Goal: Find specific page/section: Find specific page/section

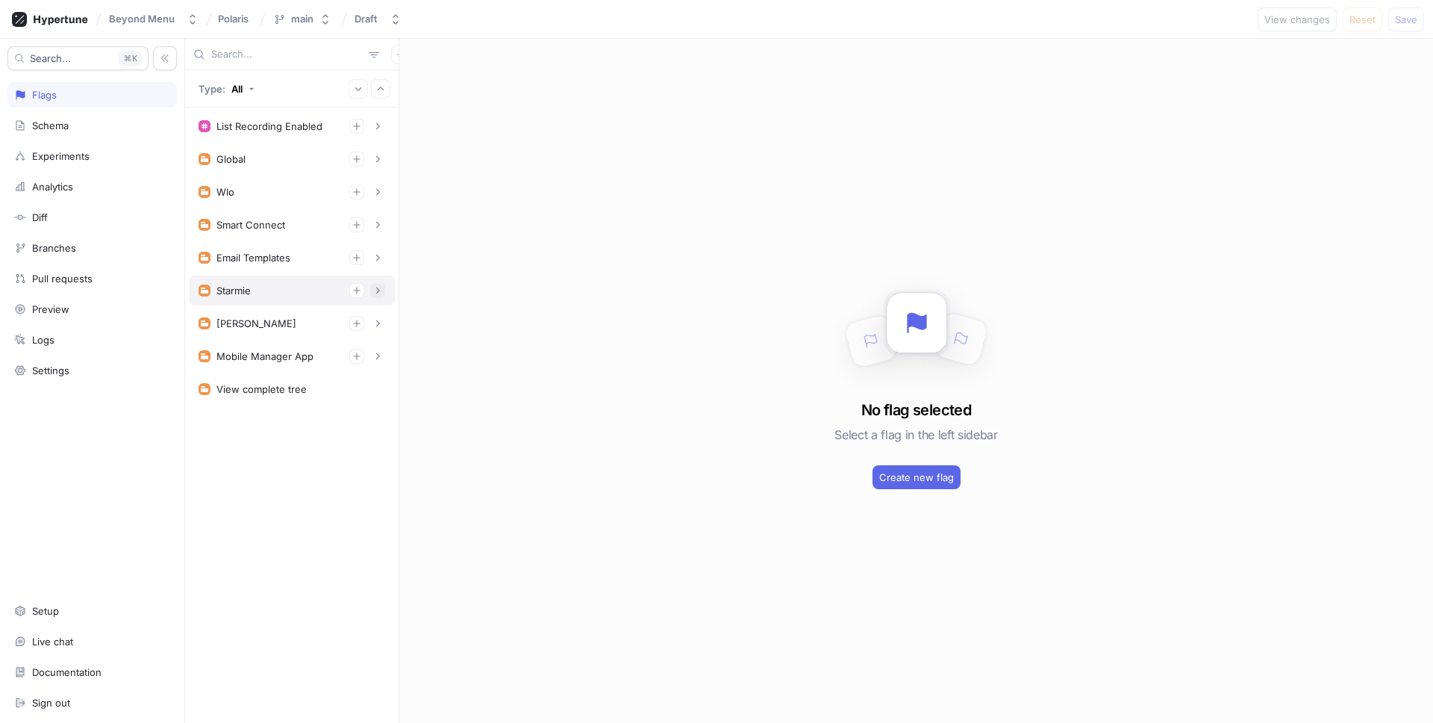
click at [377, 293] on icon "button" at bounding box center [377, 290] width 9 height 9
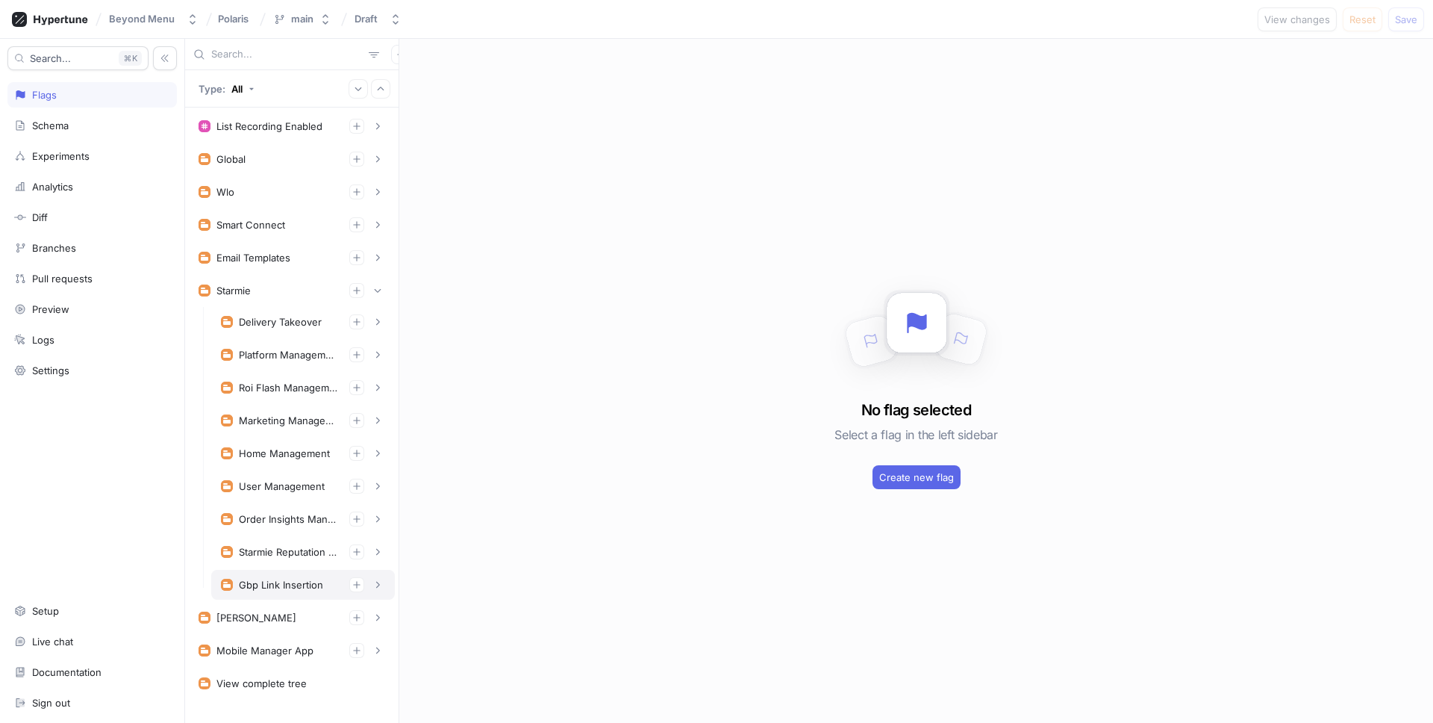
click at [376, 585] on icon "button" at bounding box center [377, 584] width 9 height 9
click at [376, 584] on icon "button" at bounding box center [377, 584] width 9 height 9
click at [381, 585] on icon "button" at bounding box center [377, 584] width 9 height 9
click at [377, 620] on icon "button" at bounding box center [377, 615] width 9 height 9
click at [331, 647] on div "Production" at bounding box center [309, 647] width 50 height 12
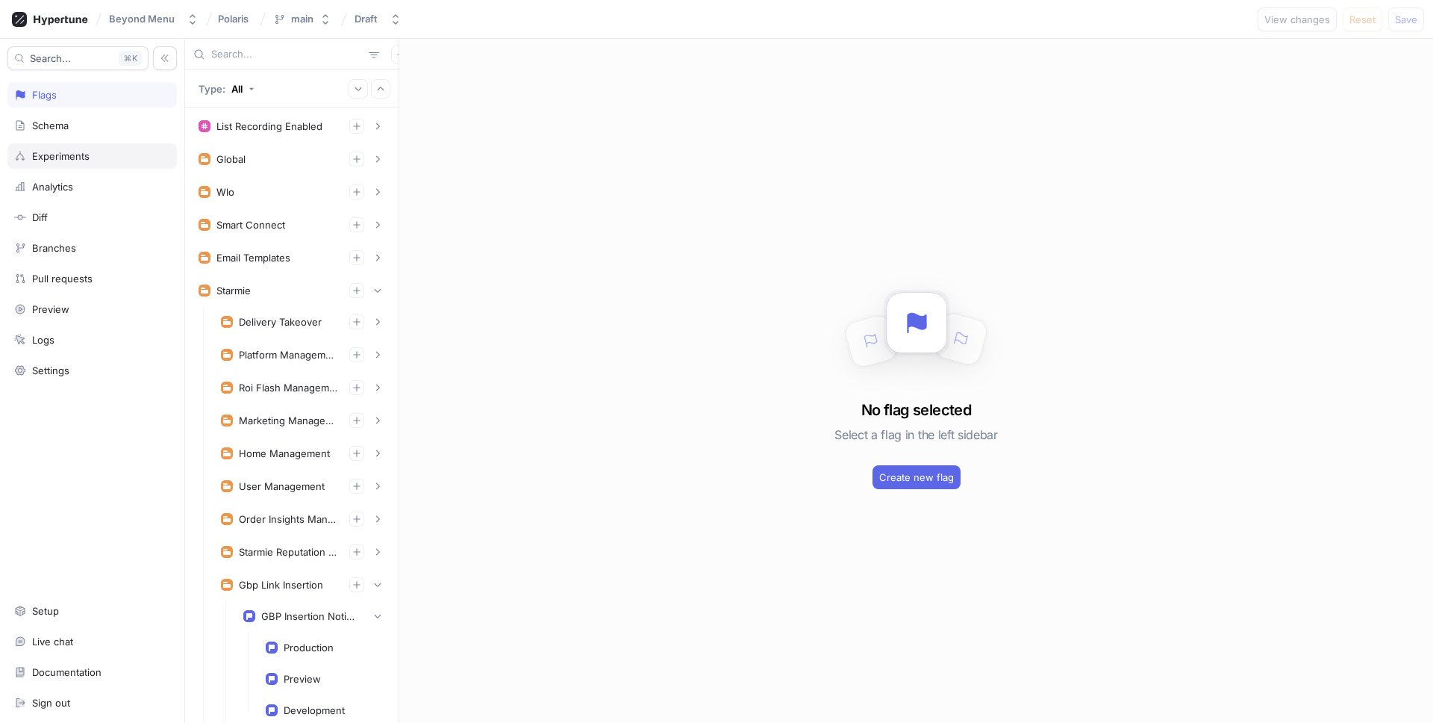
click at [315, 561] on div "Starmie Reputation Management" at bounding box center [303, 552] width 184 height 30
click at [311, 570] on div "Gbp Link Insertion" at bounding box center [303, 585] width 184 height 30
click at [317, 574] on div "Gbp Link Insertion" at bounding box center [303, 585] width 184 height 30
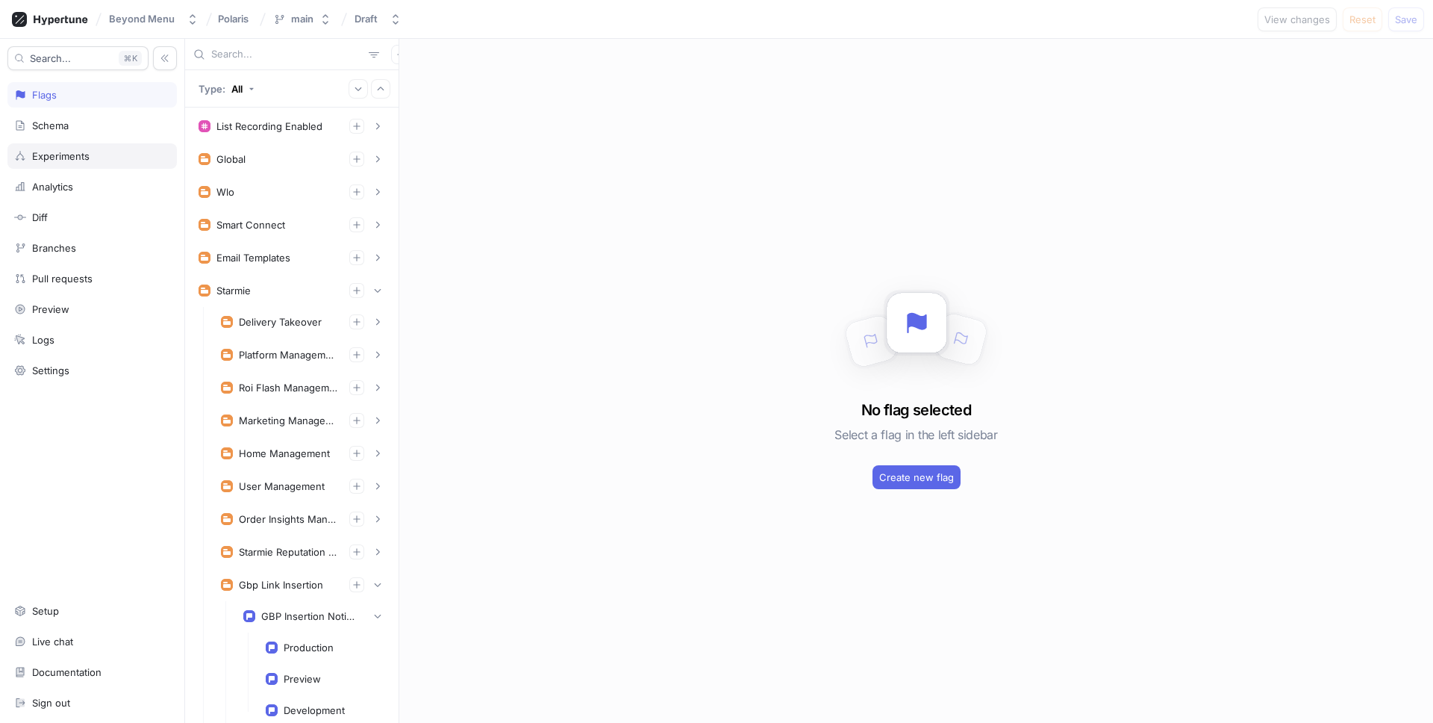
click at [317, 574] on div "Gbp Link Insertion" at bounding box center [303, 585] width 184 height 30
click at [321, 577] on div "Gbp Link Insertion" at bounding box center [303, 584] width 164 height 15
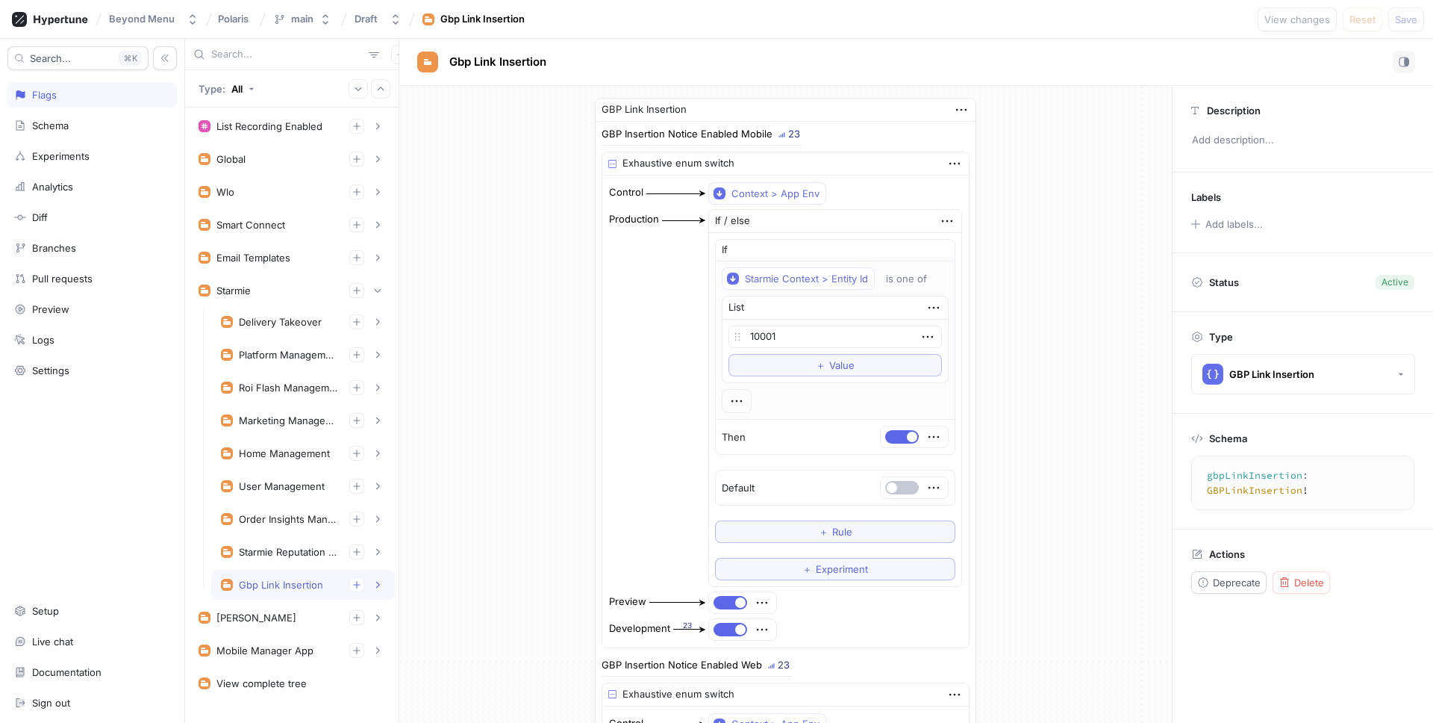
click at [1257, 476] on textarea "gbpLinkInsertion: GBPLinkInsertion!" at bounding box center [1309, 482] width 222 height 41
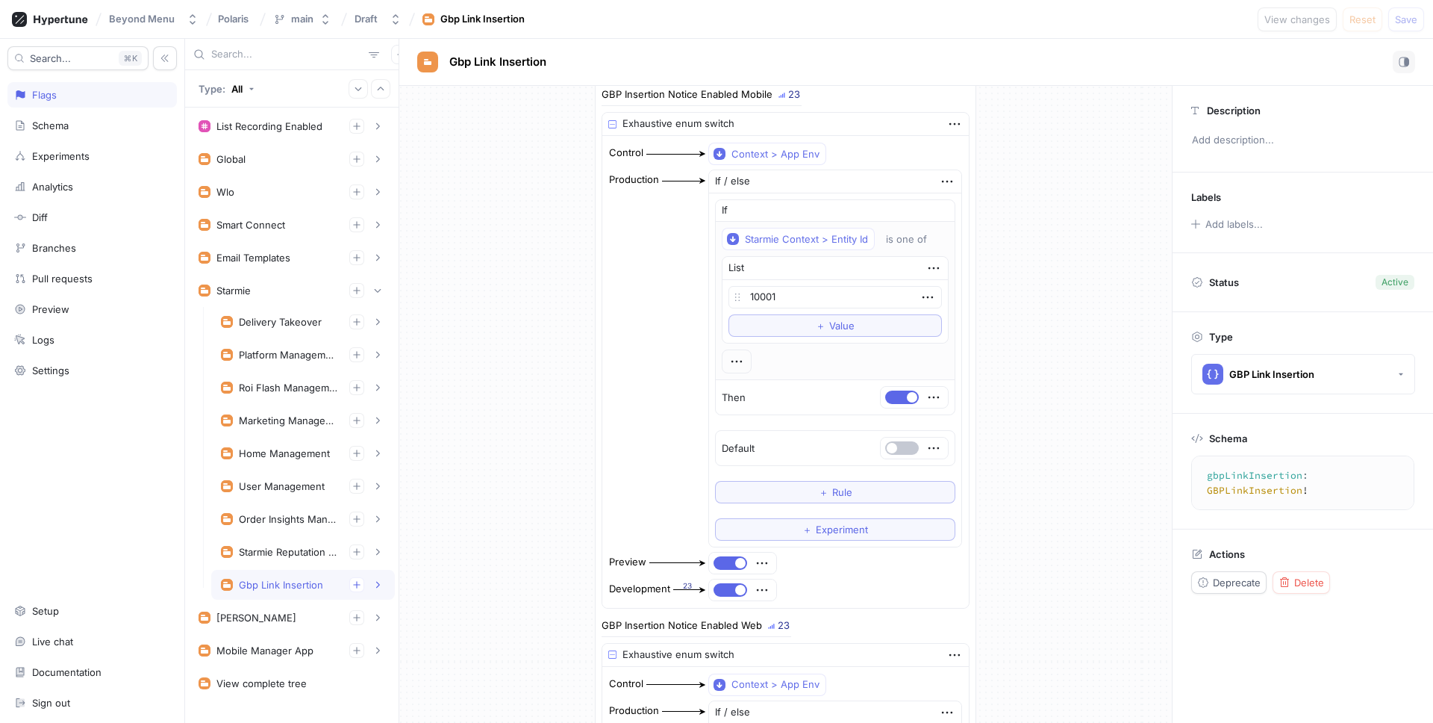
scroll to position [43, 0]
